Goal: Information Seeking & Learning: Learn about a topic

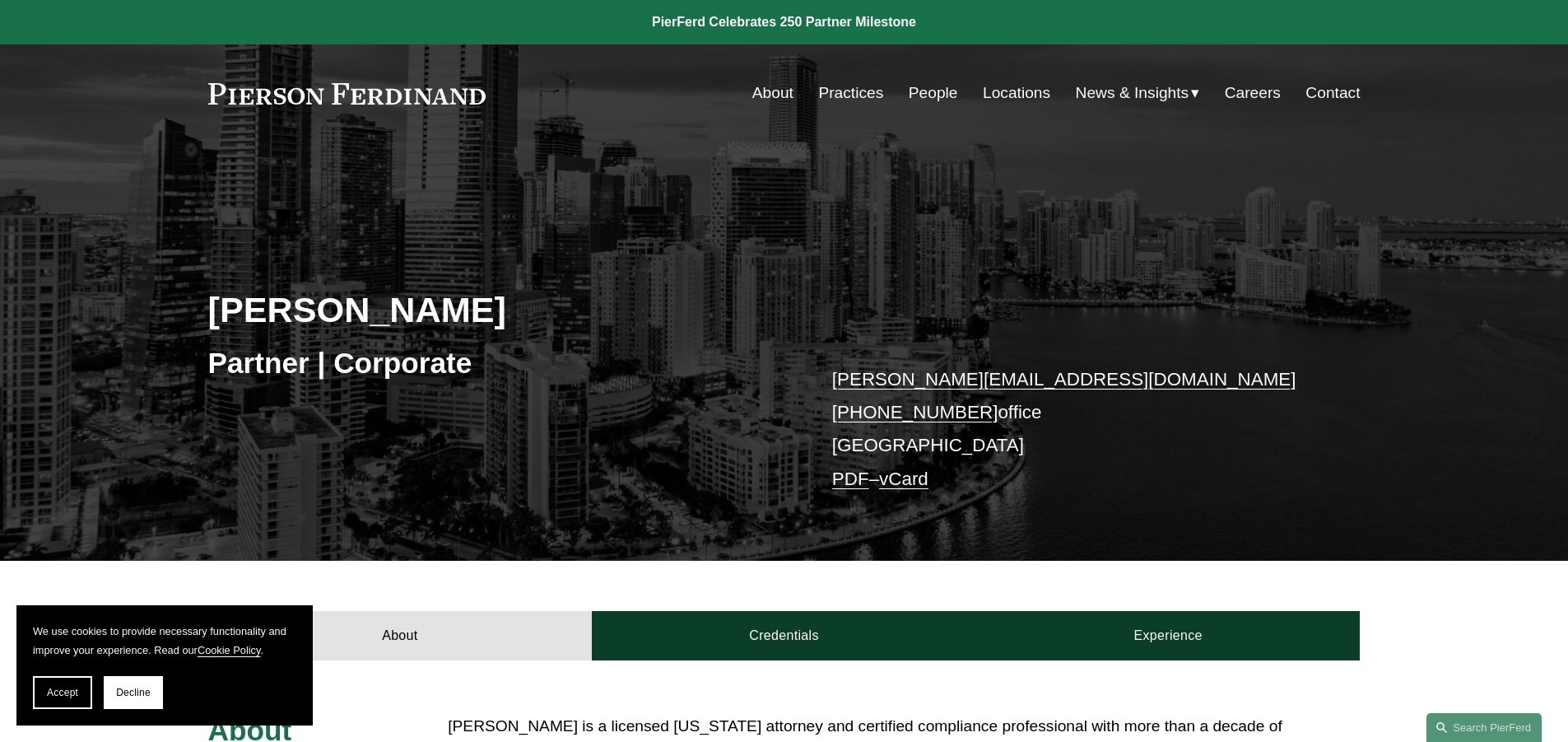
click at [776, 97] on link "About" at bounding box center [773, 92] width 41 height 31
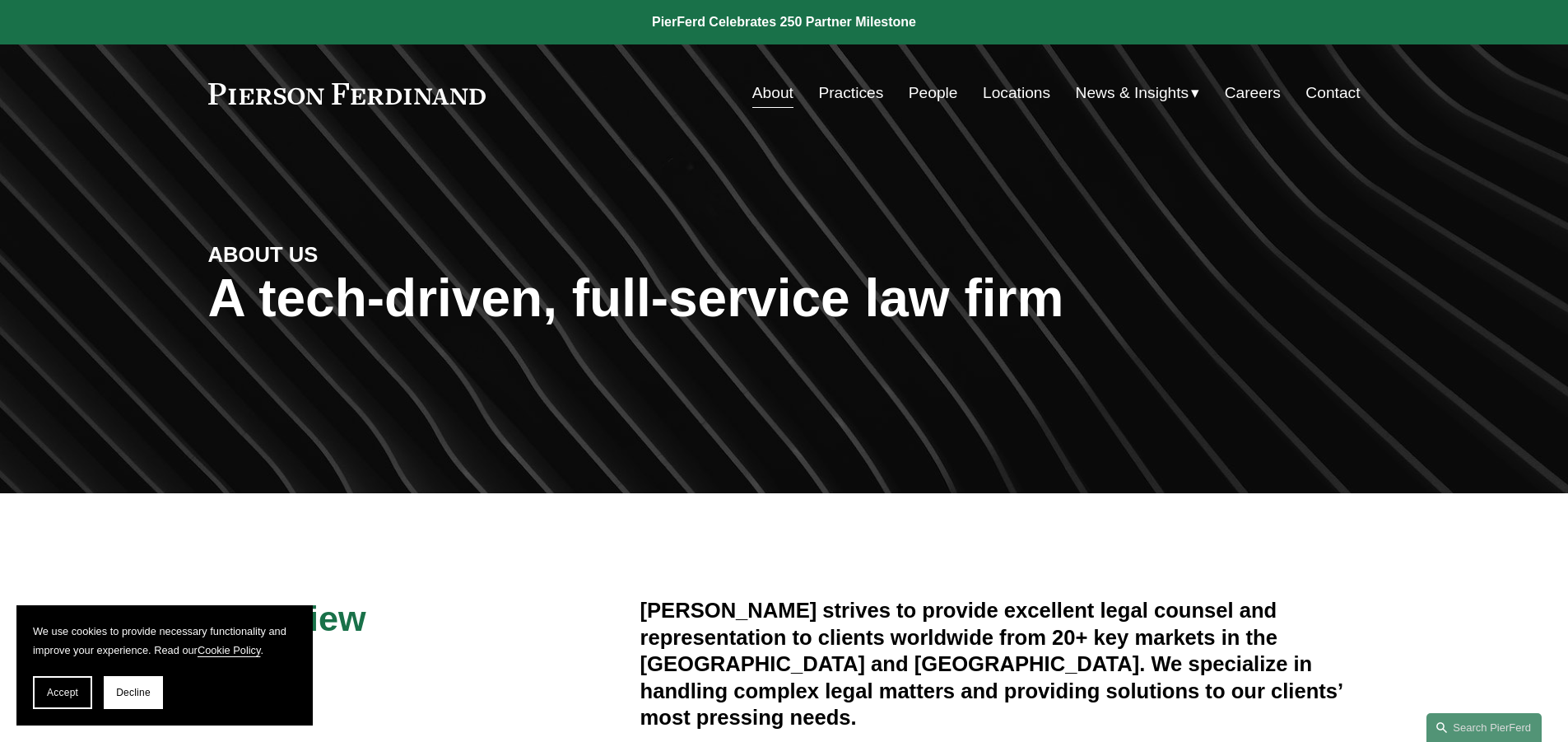
click at [820, 91] on link "Practices" at bounding box center [851, 92] width 65 height 31
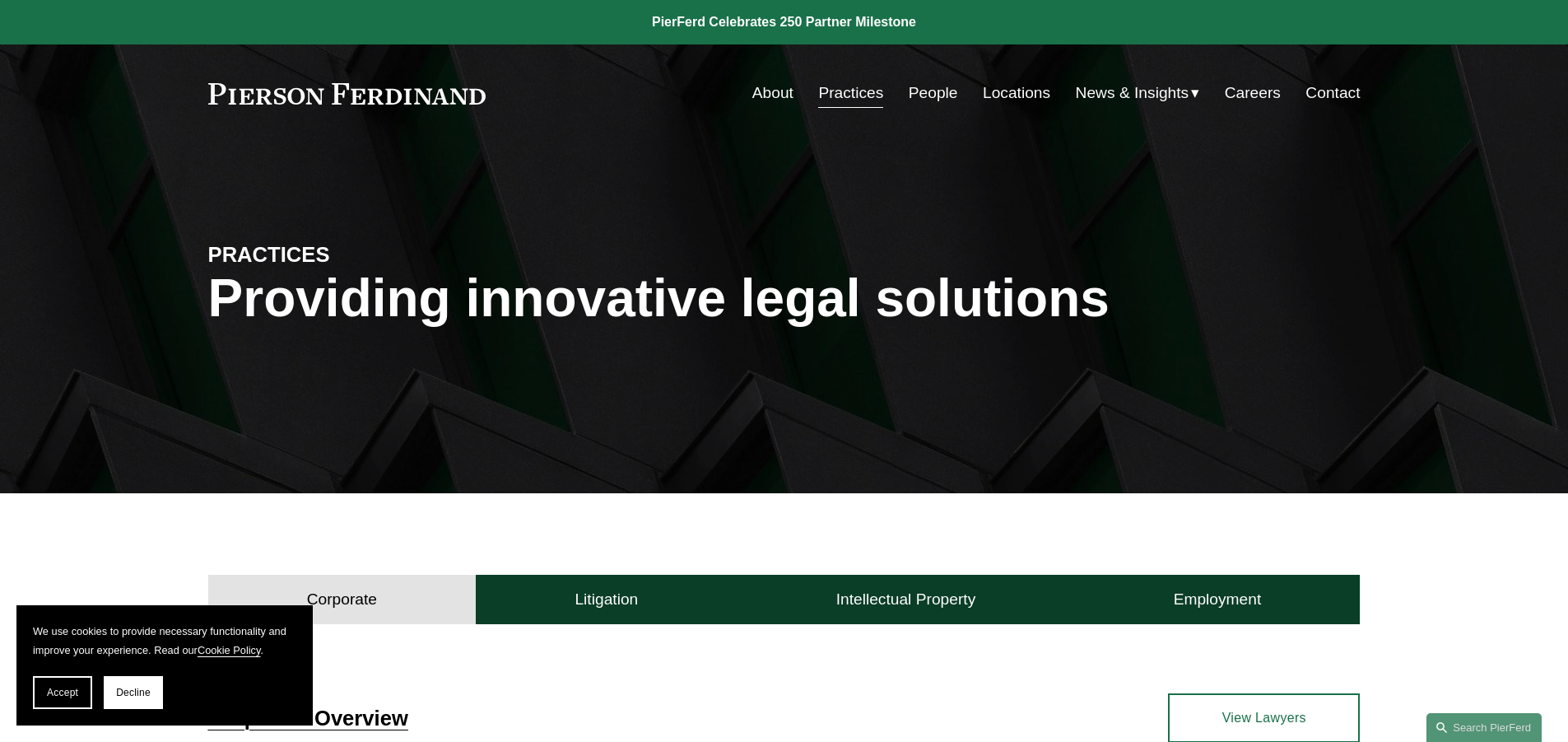
click at [913, 106] on link "People" at bounding box center [934, 92] width 49 height 31
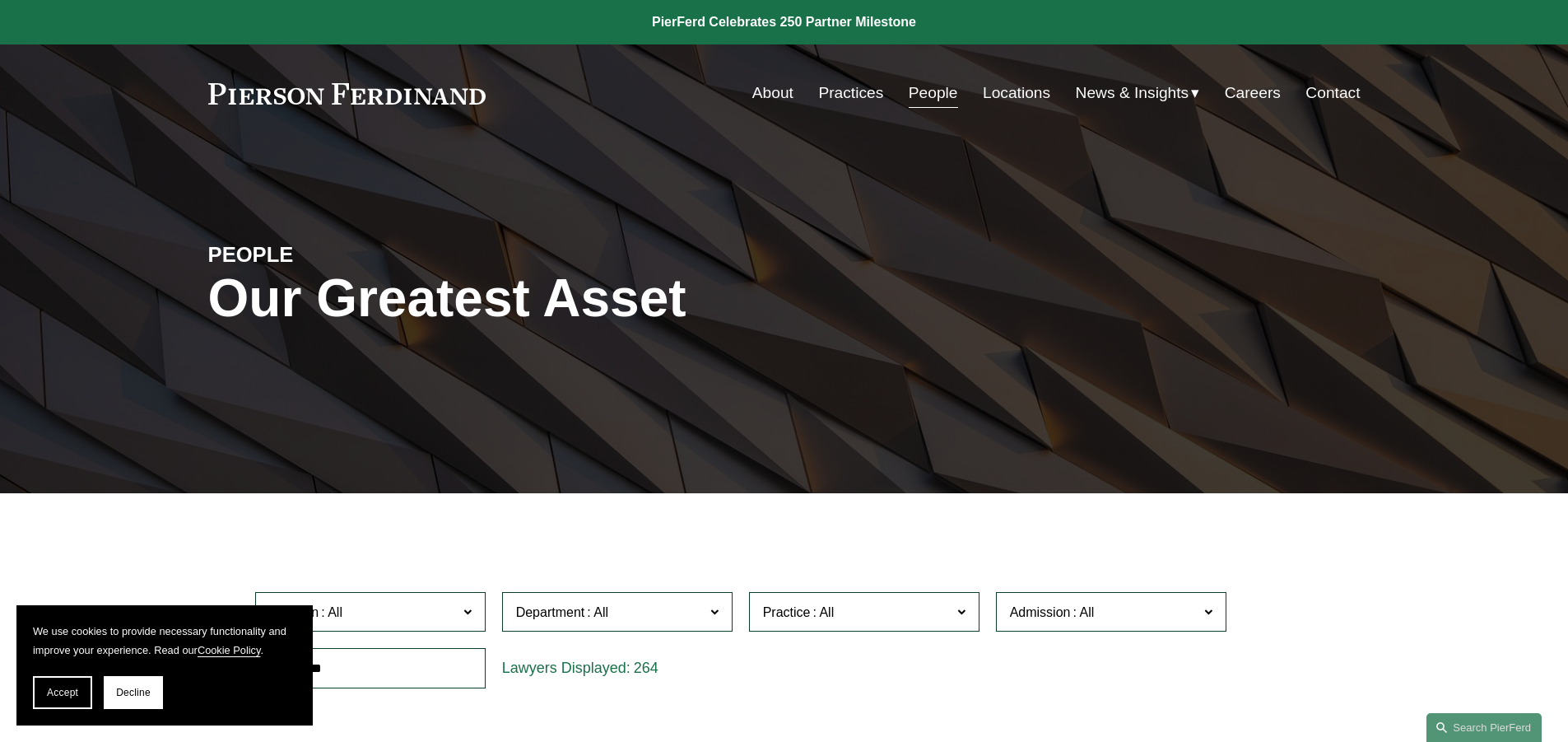
click at [917, 87] on link "People" at bounding box center [934, 92] width 49 height 31
click at [1311, 90] on link "Contact" at bounding box center [1333, 92] width 54 height 31
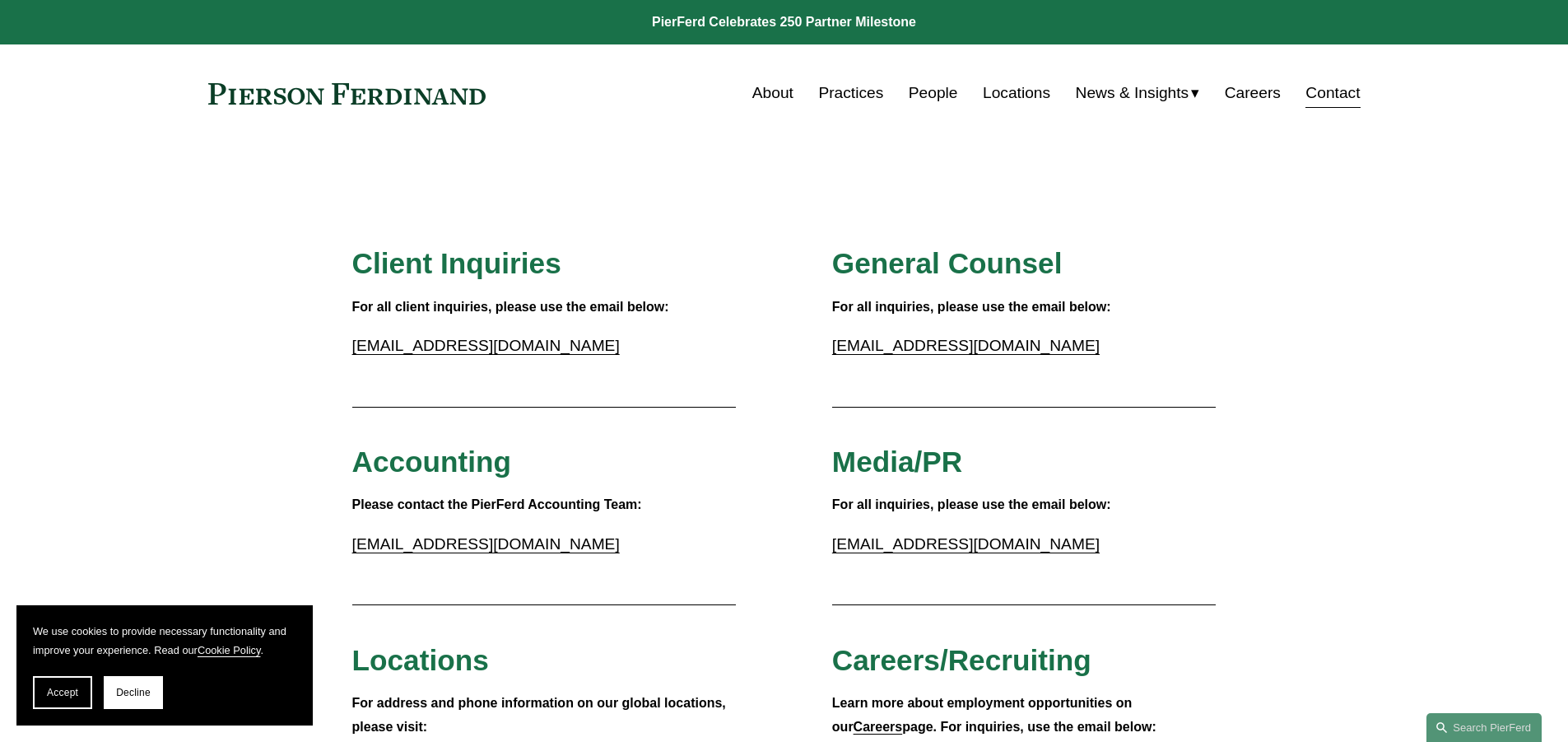
click at [1004, 95] on link "Locations" at bounding box center [1017, 92] width 68 height 31
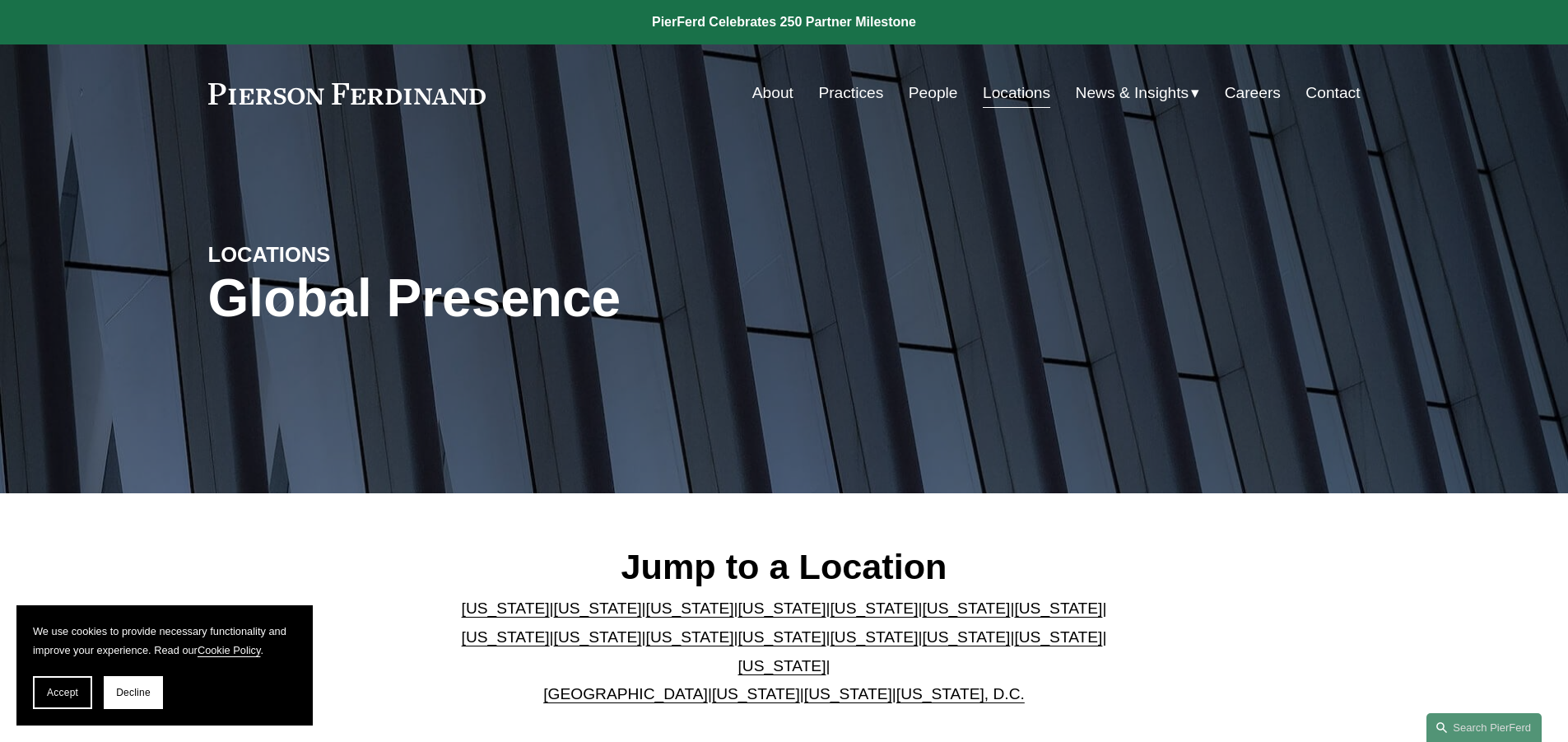
click at [753, 85] on link "About" at bounding box center [773, 92] width 41 height 31
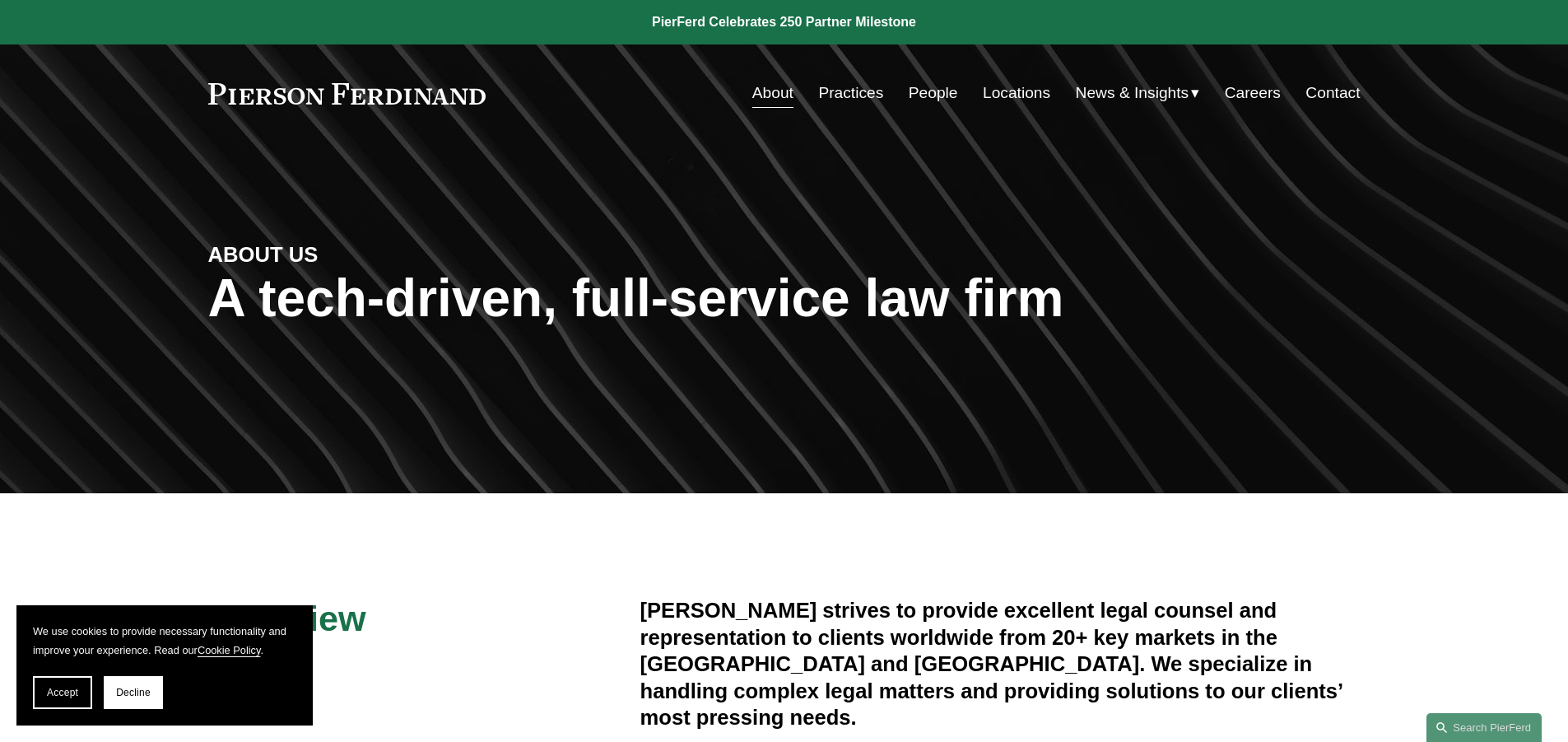
click at [779, 94] on link "About" at bounding box center [773, 92] width 41 height 31
click at [1262, 99] on link "Careers" at bounding box center [1253, 92] width 56 height 31
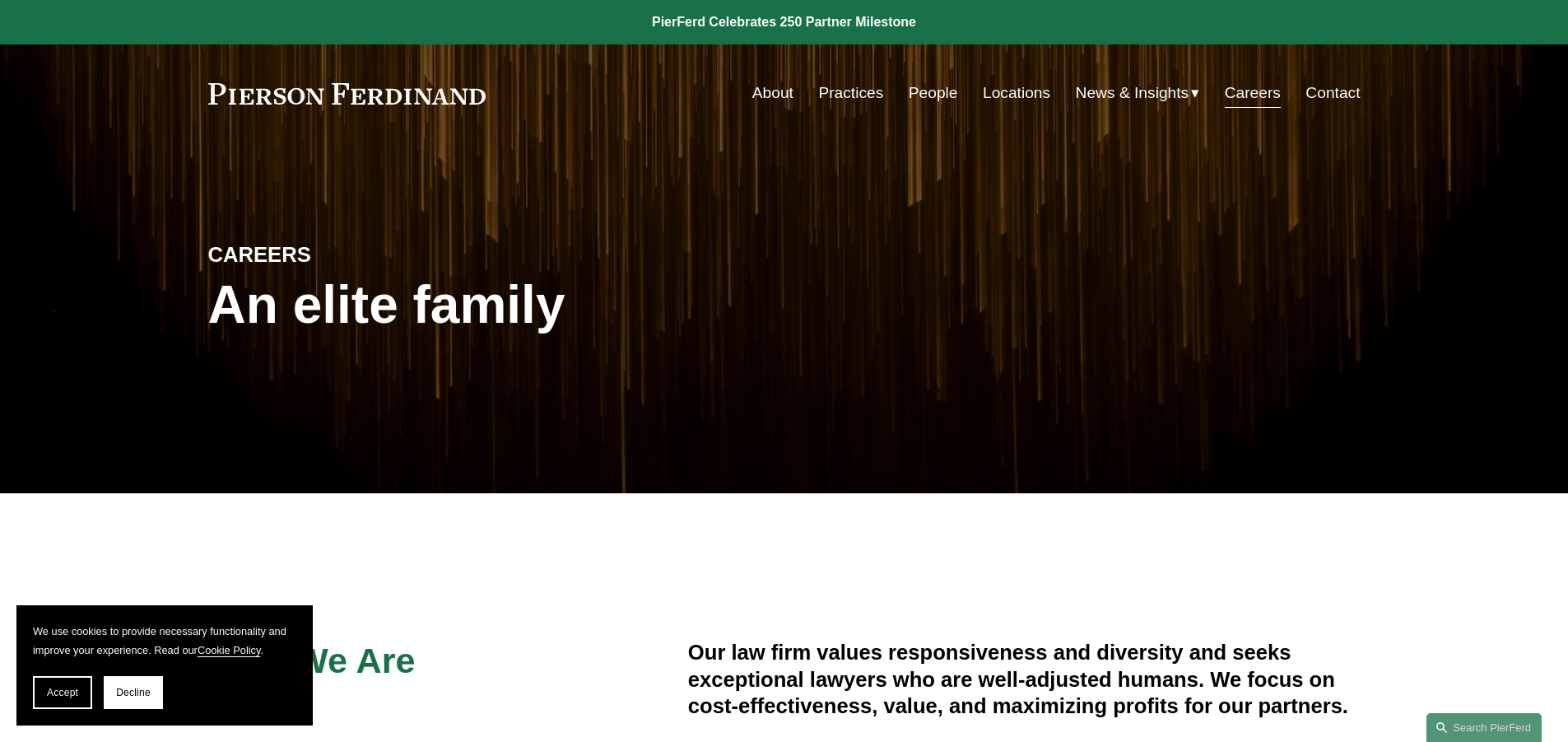
click at [0, 0] on span "News" at bounding box center [0, 0] width 0 height 0
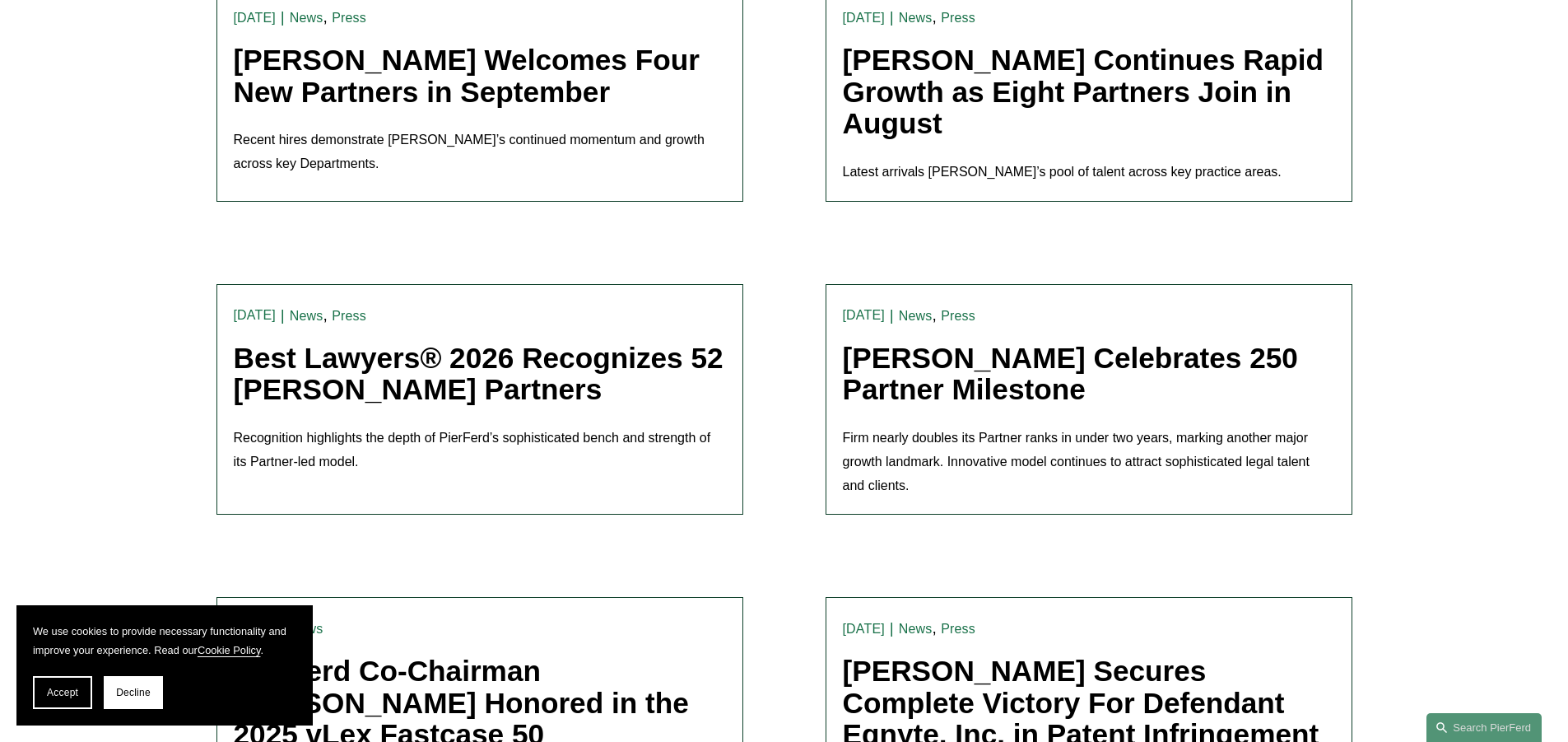
scroll to position [577, 0]
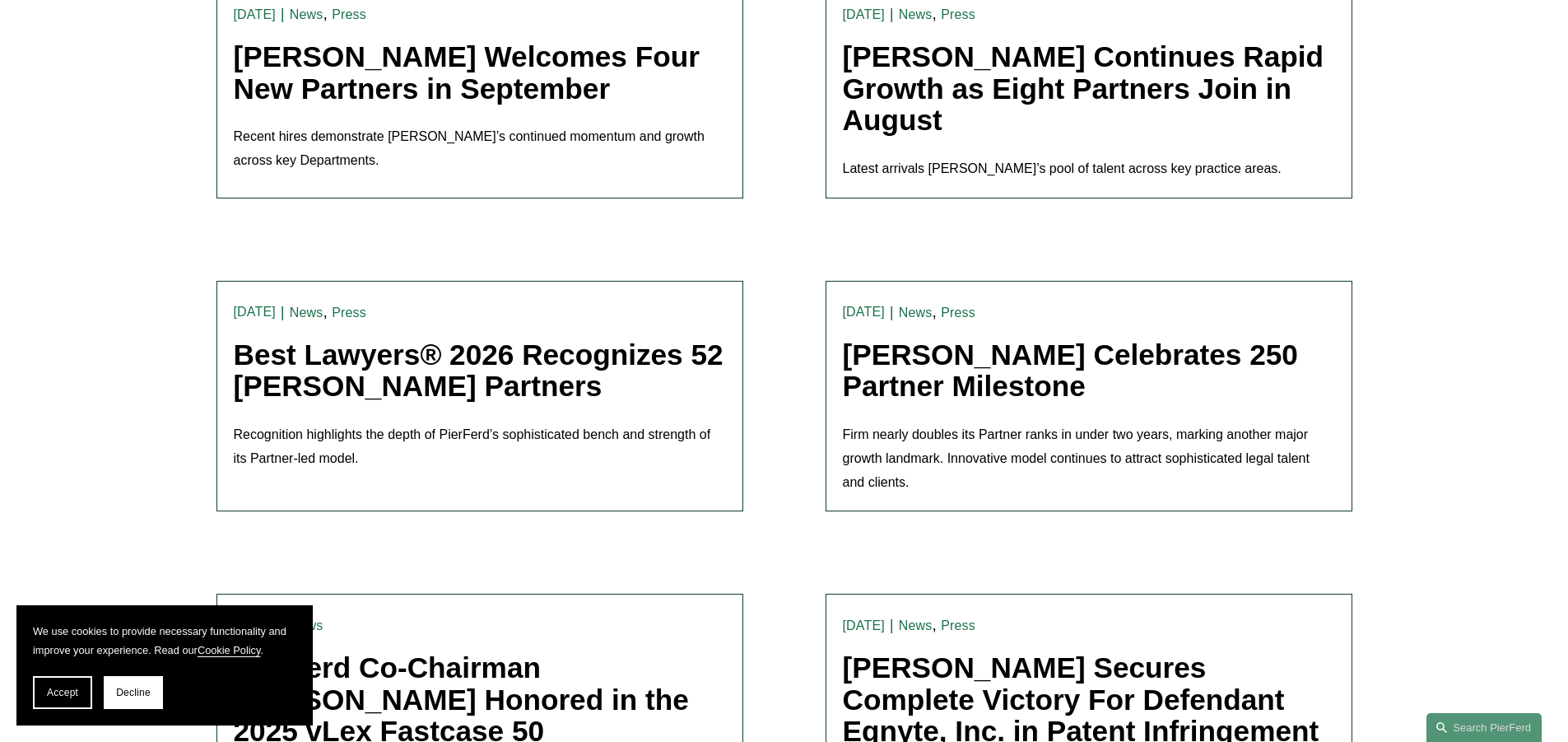
click at [576, 362] on link "Best Lawyers® 2026 Recognizes 52 [PERSON_NAME] Partners" at bounding box center [478, 371] width 490 height 64
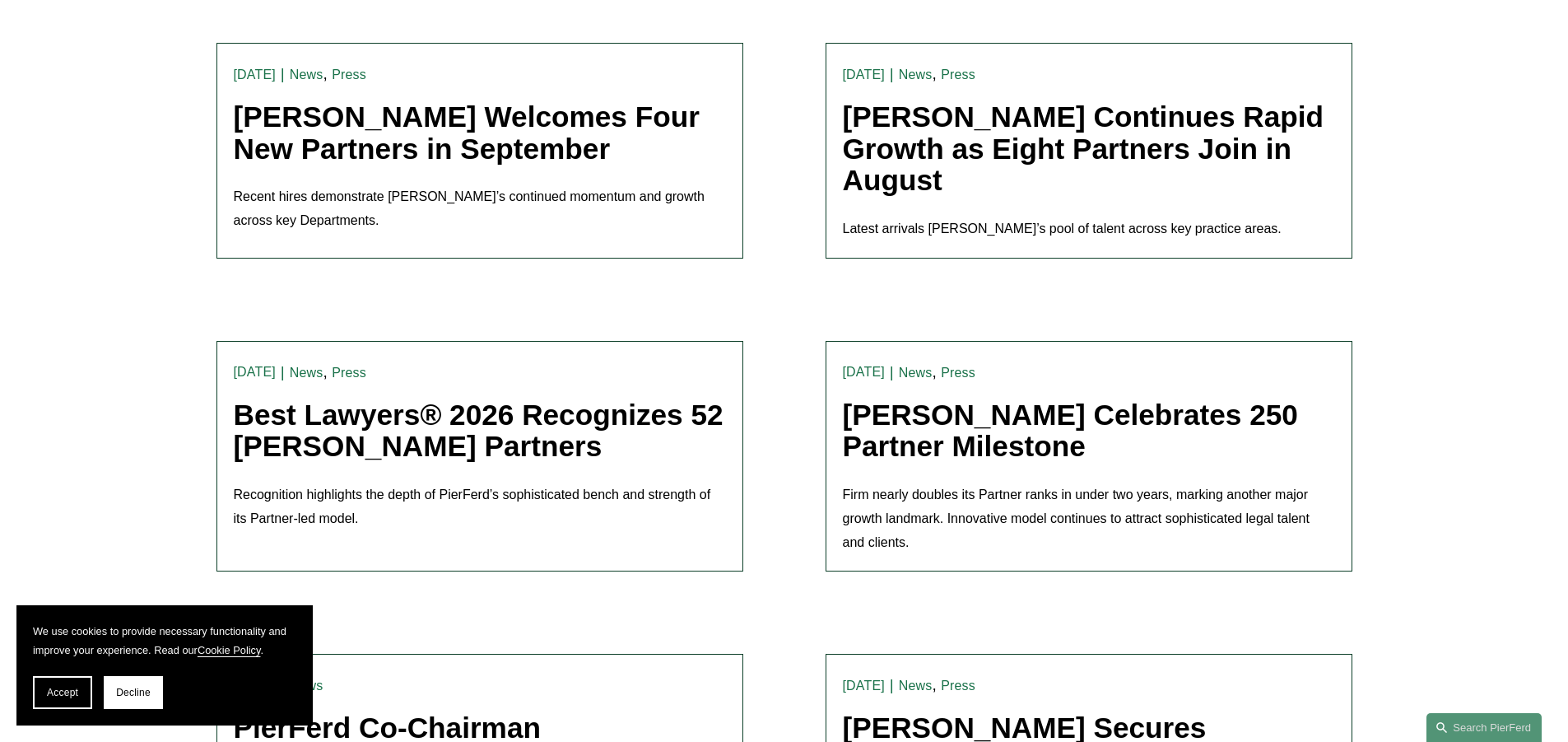
scroll to position [494, 0]
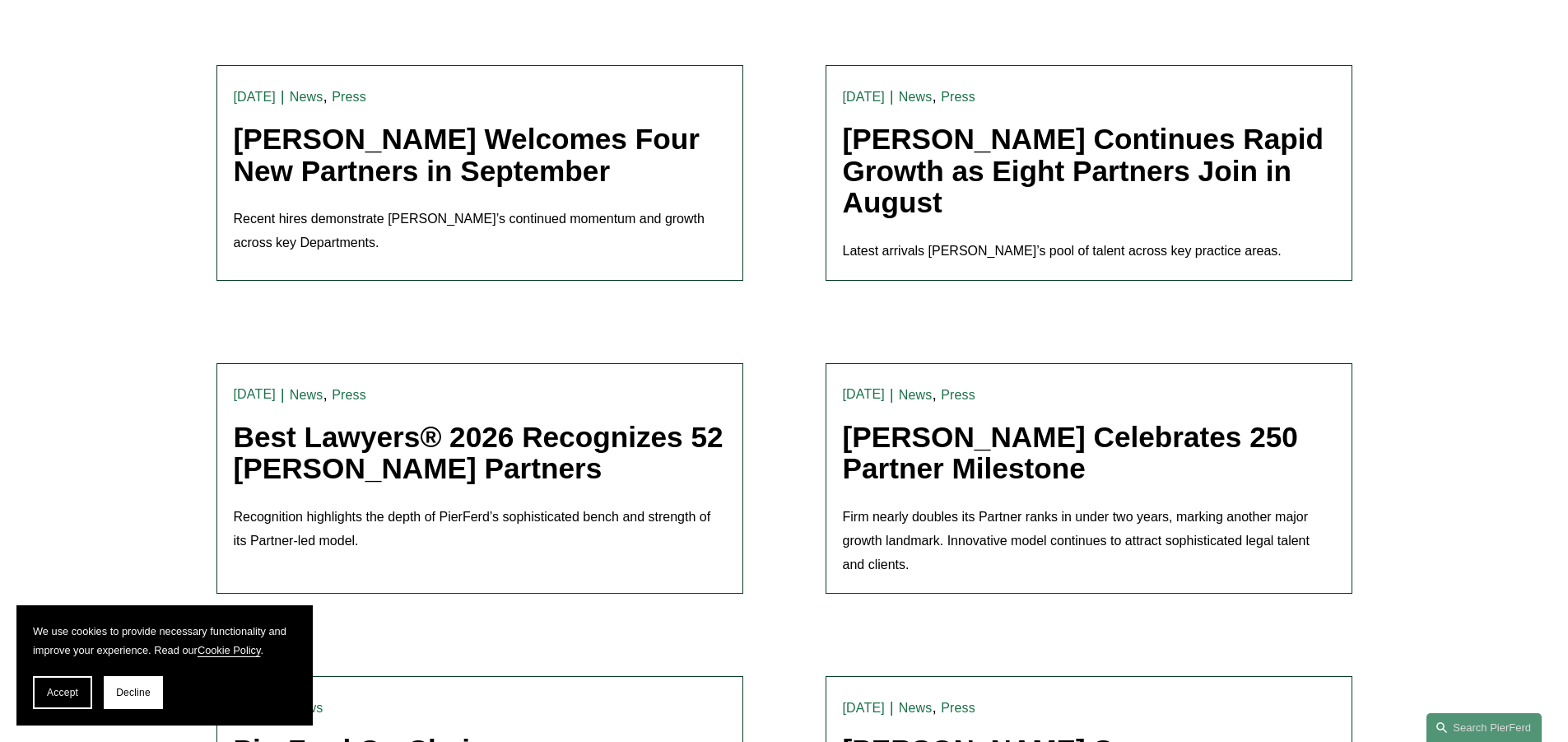
click at [949, 213] on link "[PERSON_NAME] Continues Rapid Growth as Eight Partners Join in August" at bounding box center [1084, 170] width 482 height 96
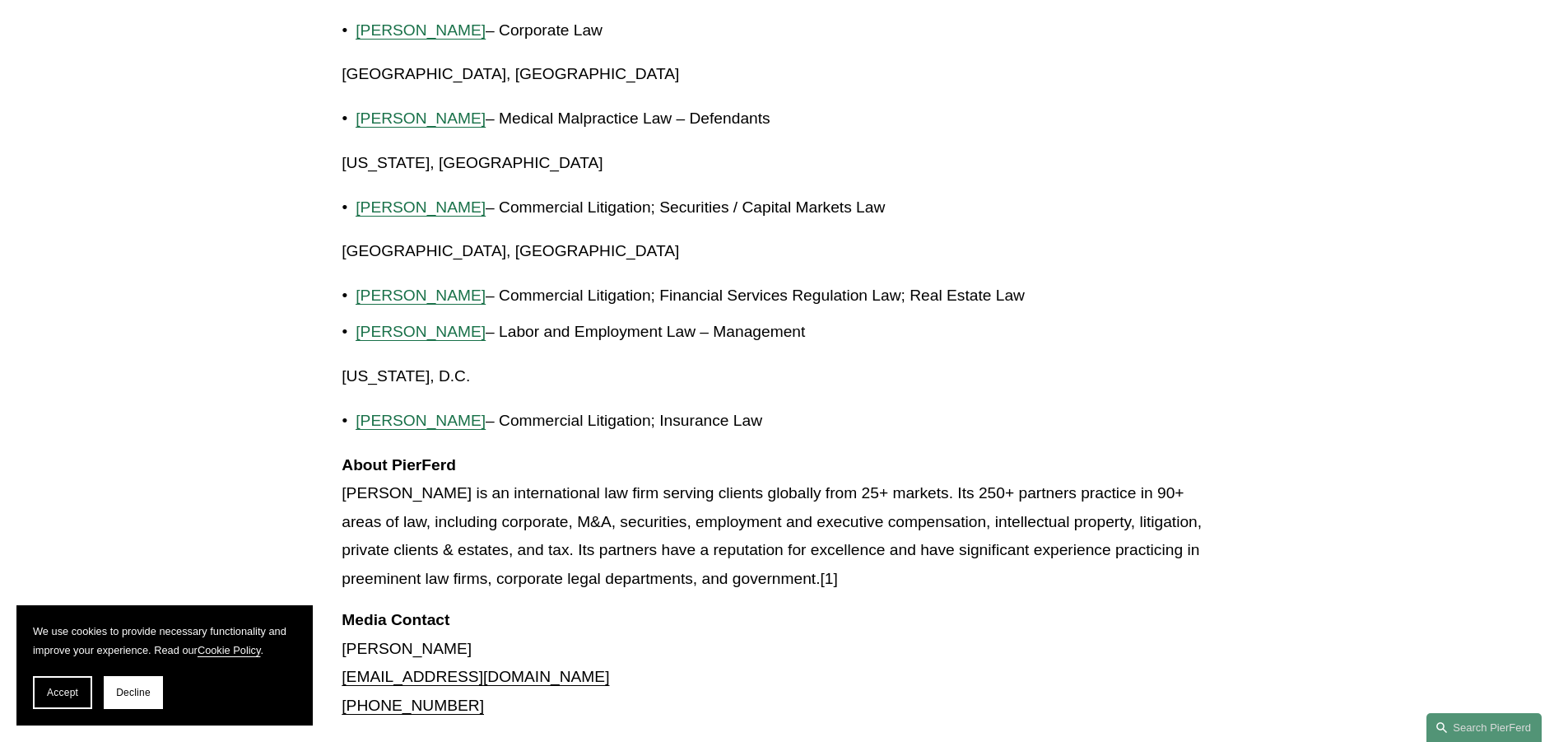
scroll to position [3789, 0]
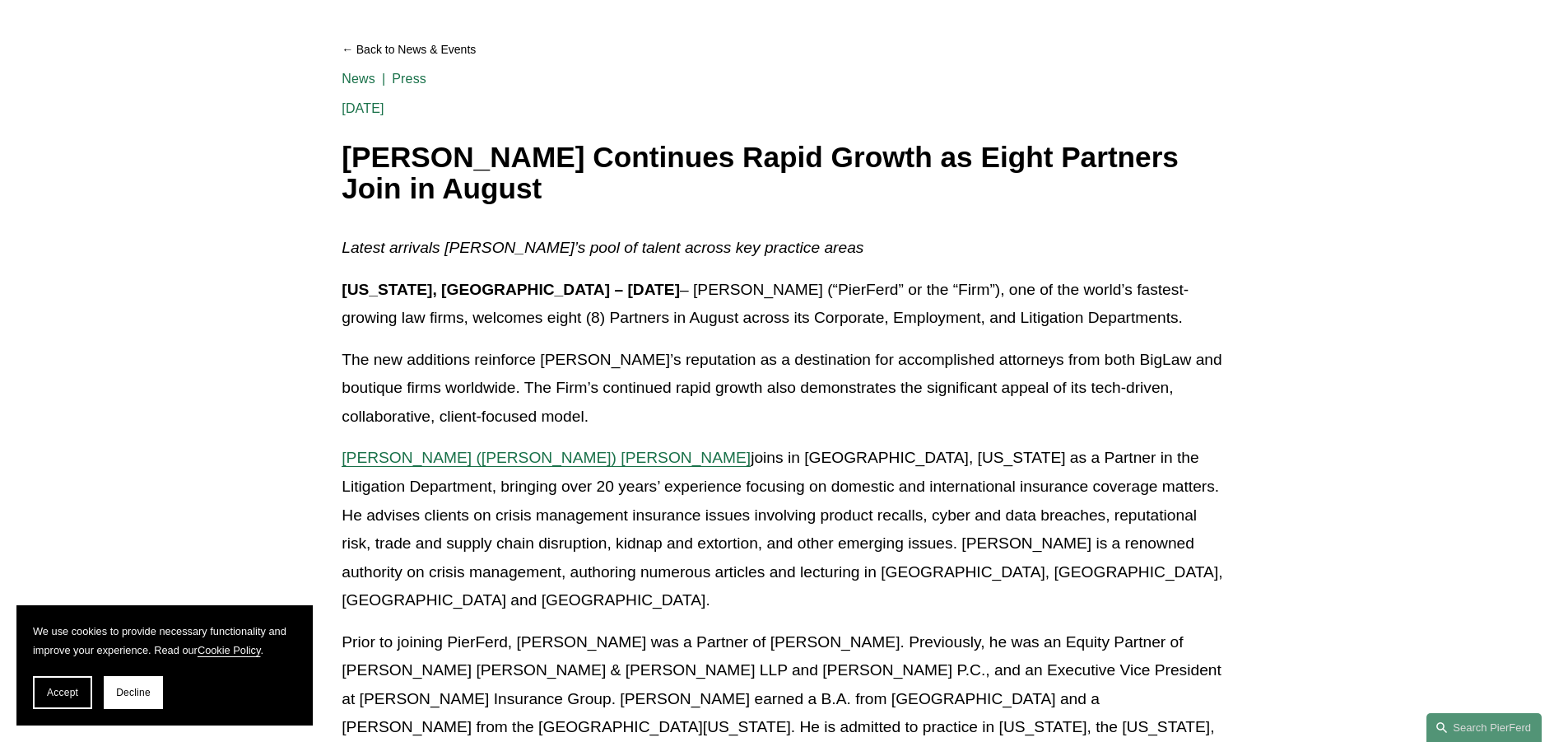
scroll to position [164, 0]
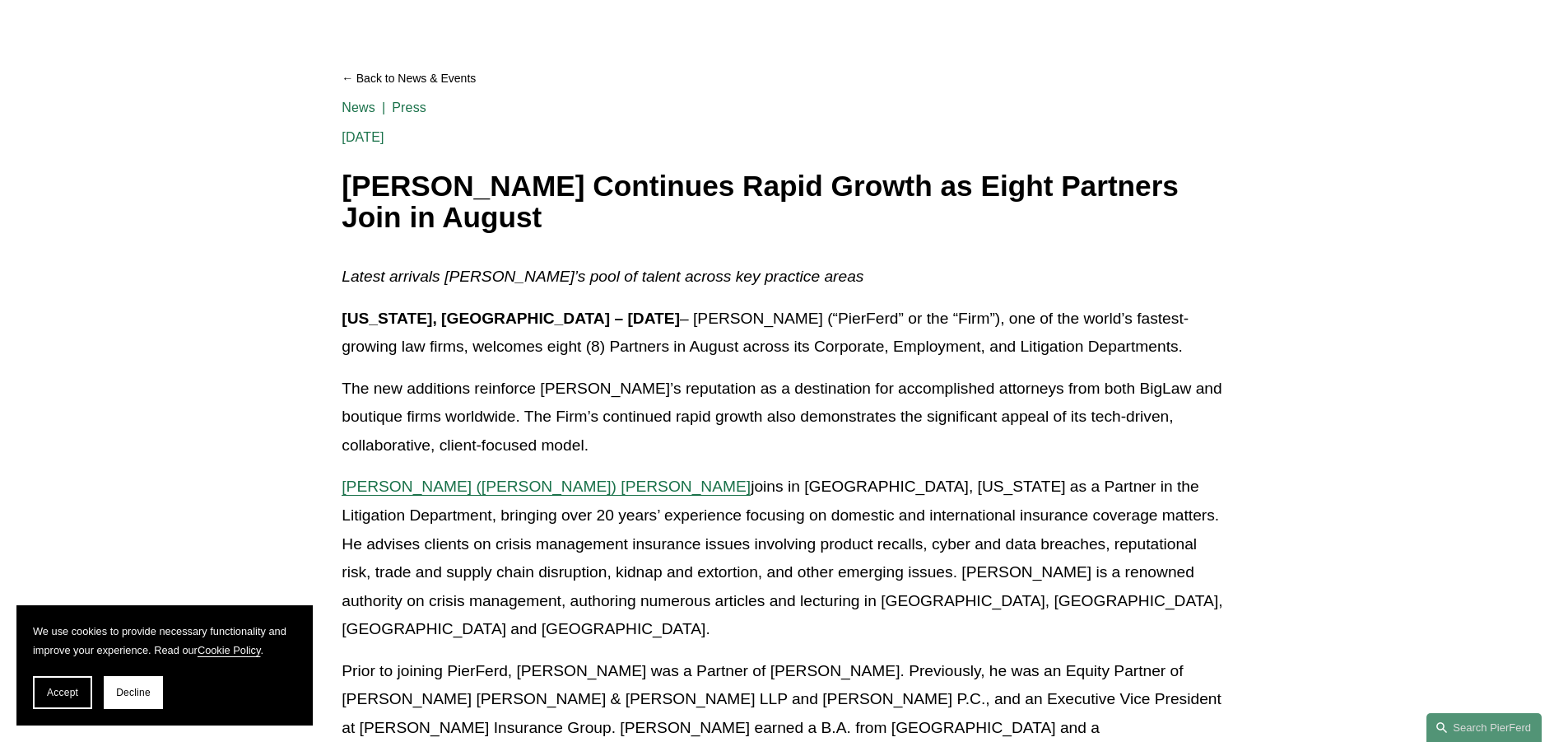
click at [353, 78] on link "Back to News & Events" at bounding box center [784, 79] width 884 height 29
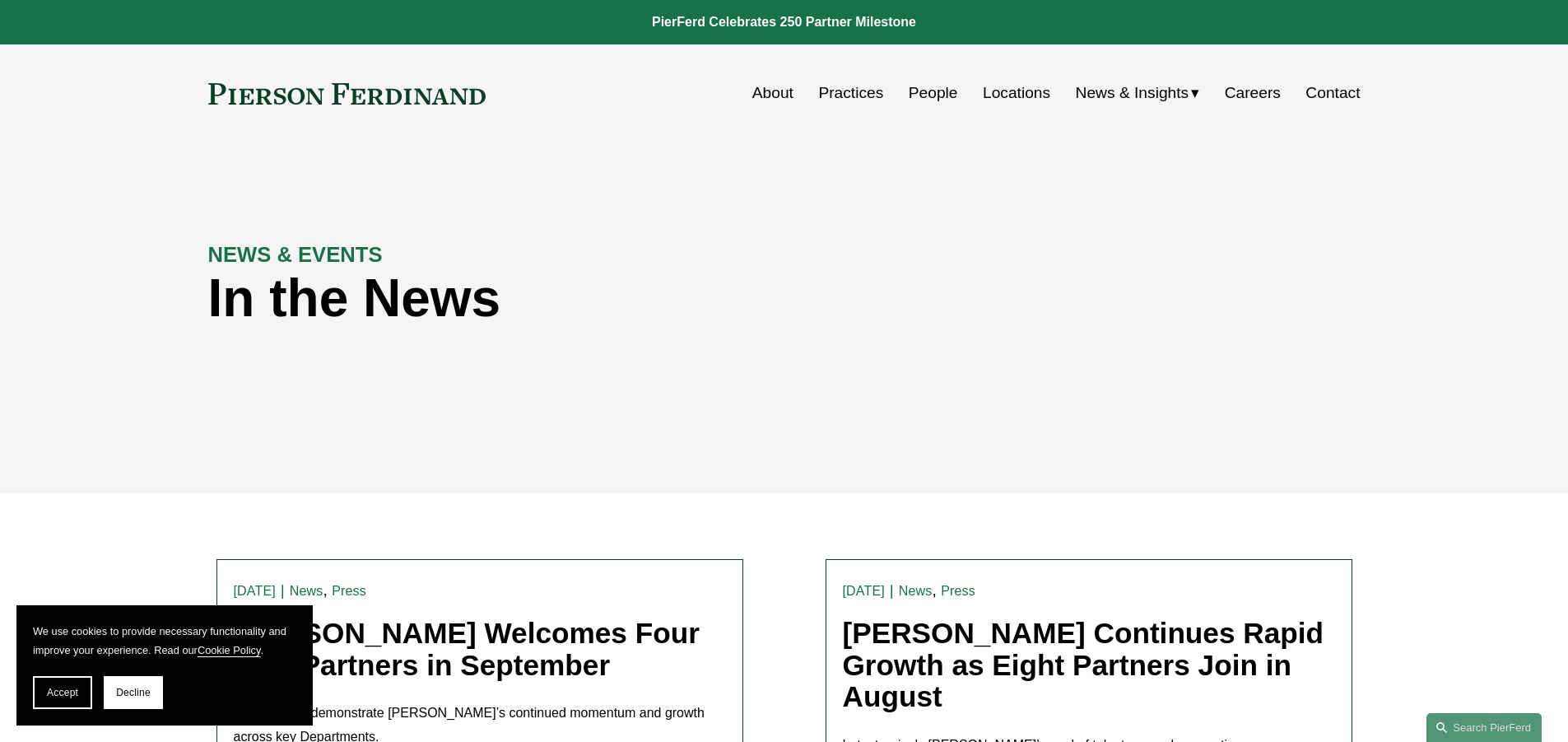
click at [952, 641] on link "[PERSON_NAME] Continues Rapid Growth as Eight Partners Join in August" at bounding box center [1084, 664] width 482 height 96
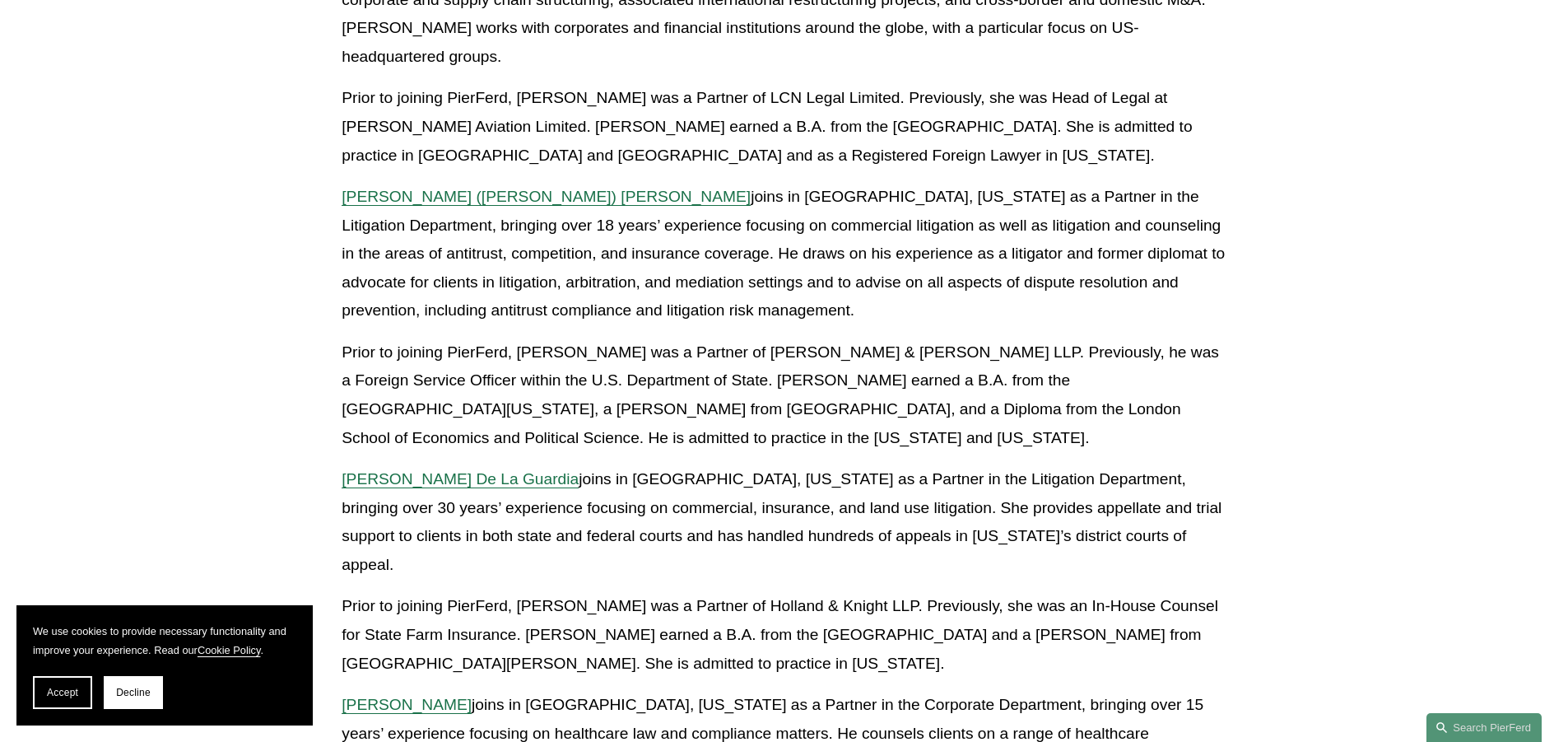
scroll to position [1071, 0]
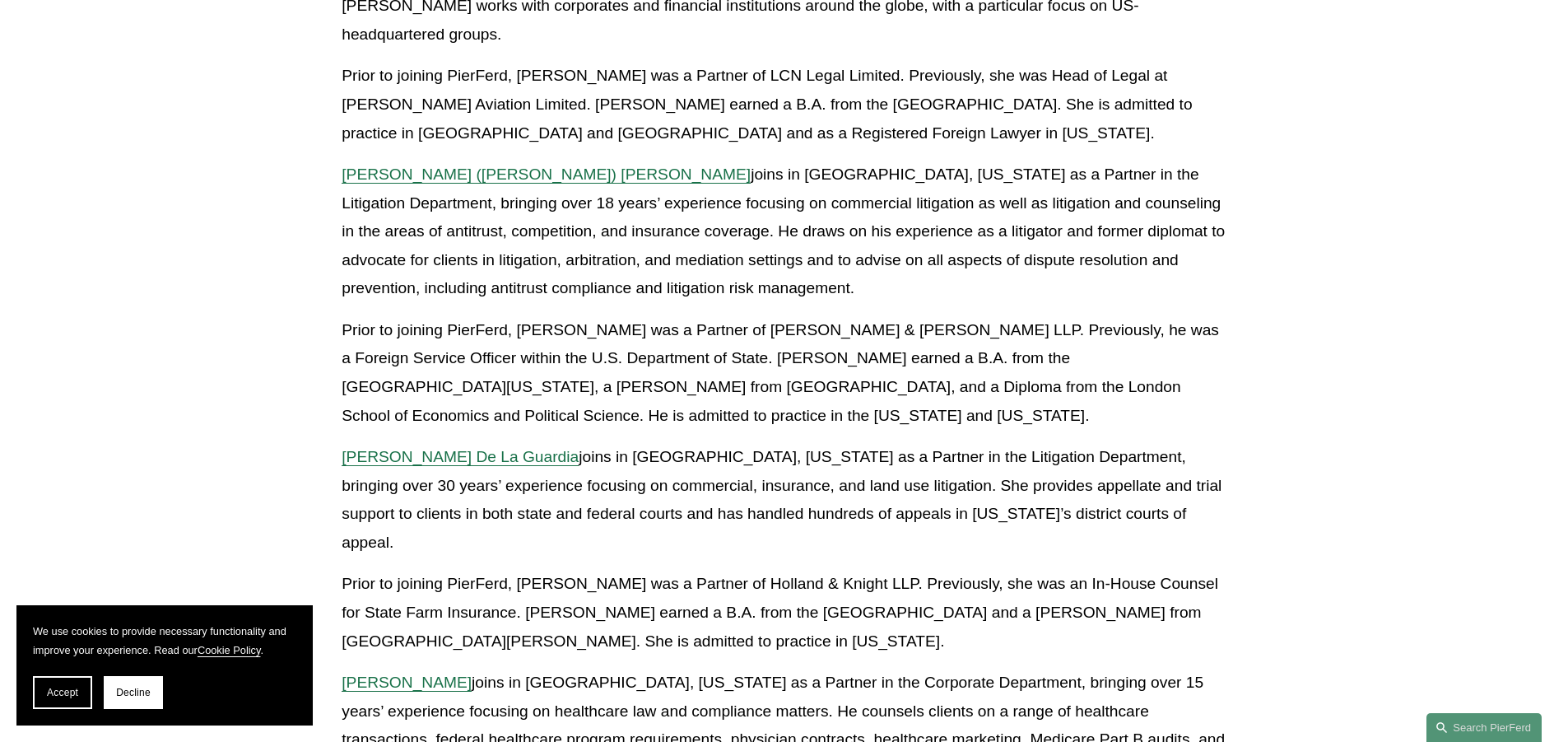
click at [446, 673] on span "William J. Gruitza" at bounding box center [407, 682] width 130 height 17
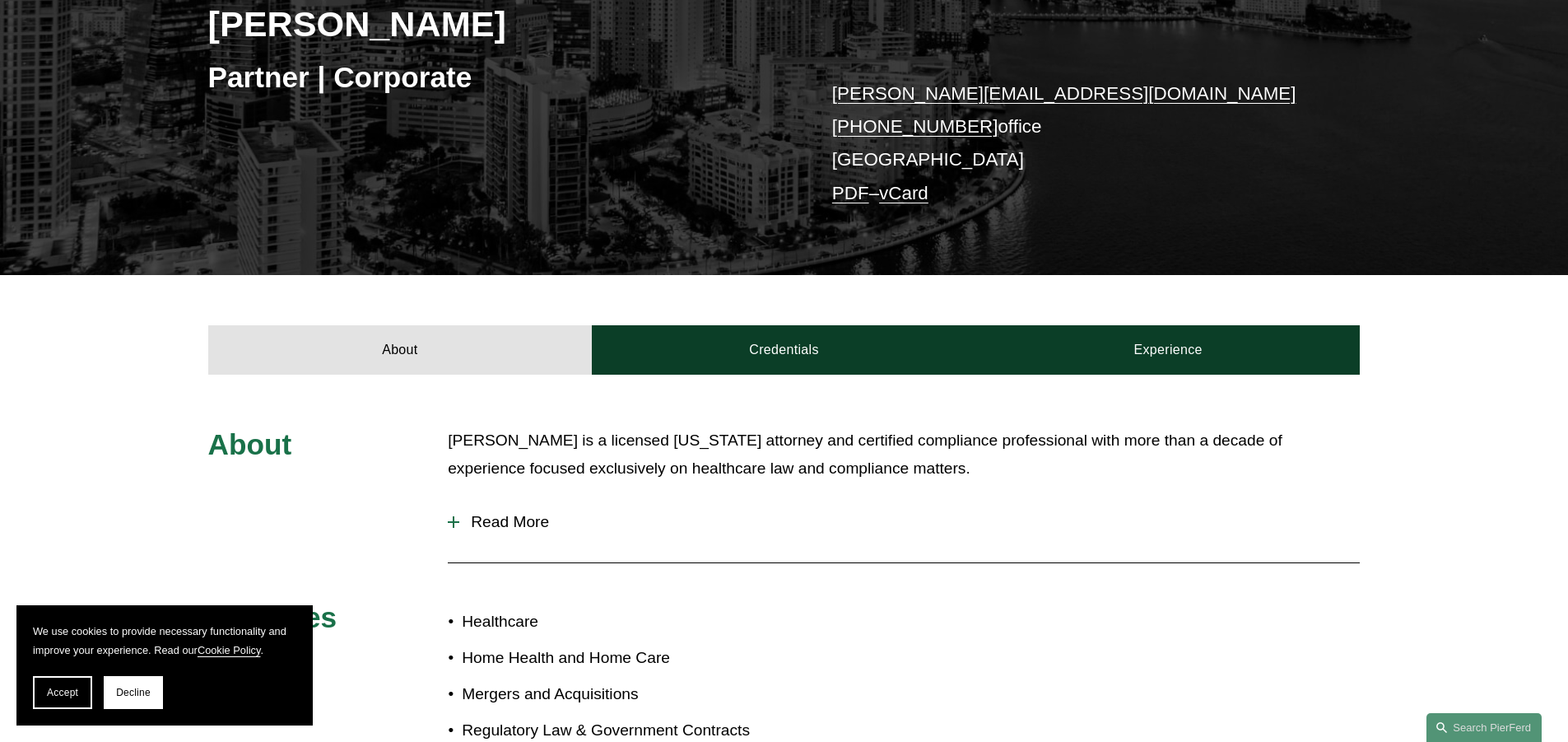
scroll to position [170, 0]
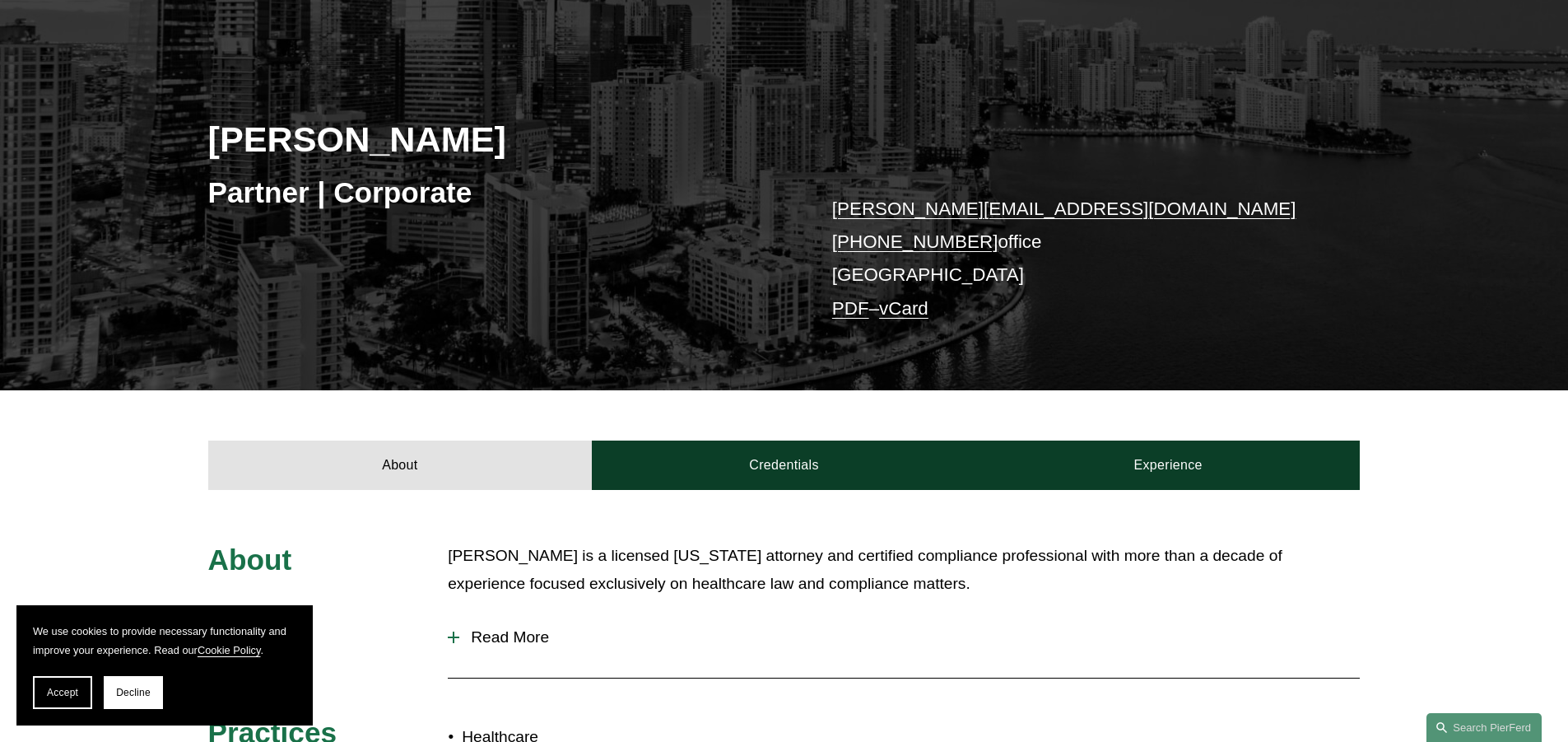
click at [514, 631] on span "Read More" at bounding box center [910, 637] width 901 height 18
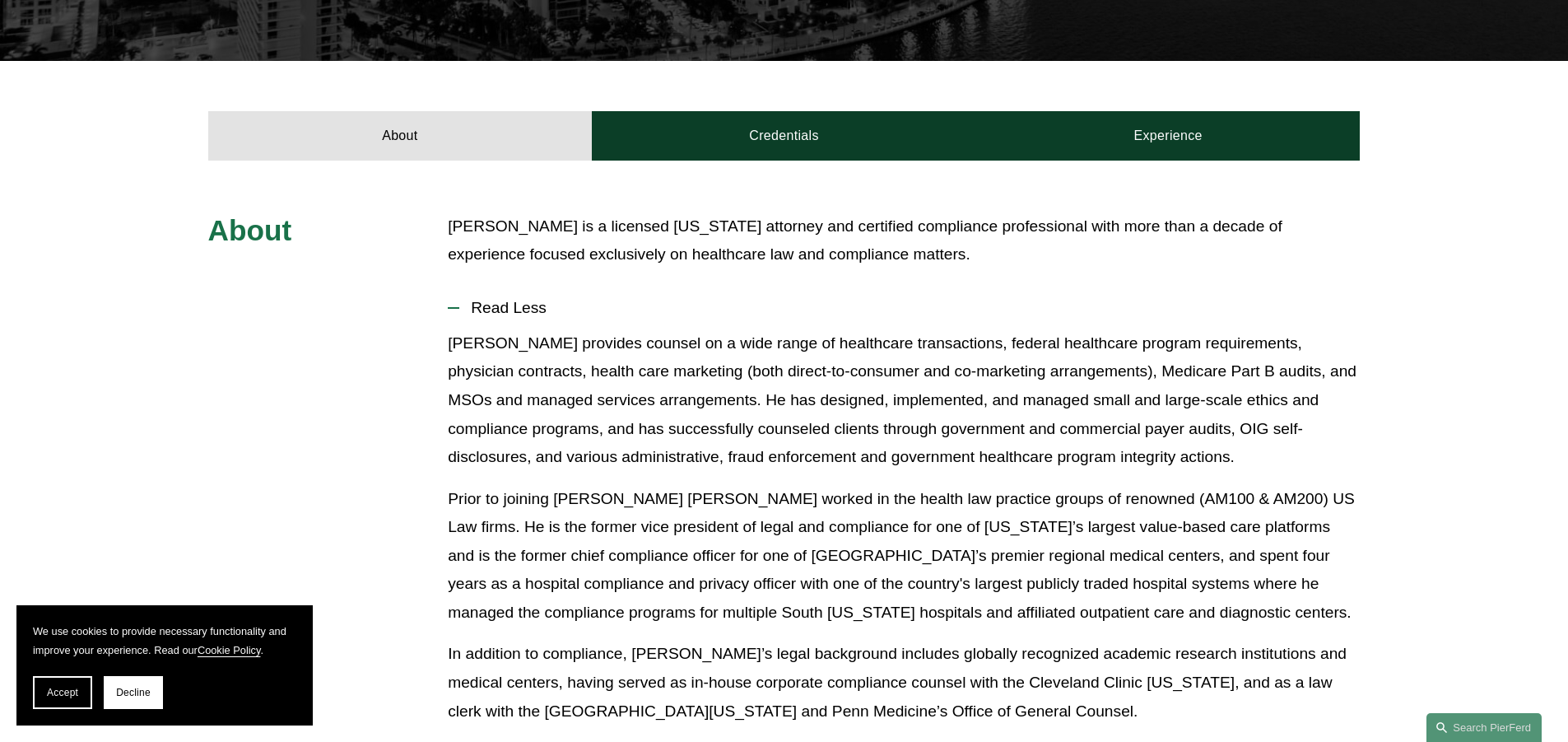
scroll to position [582, 0]
